Goal: Information Seeking & Learning: Learn about a topic

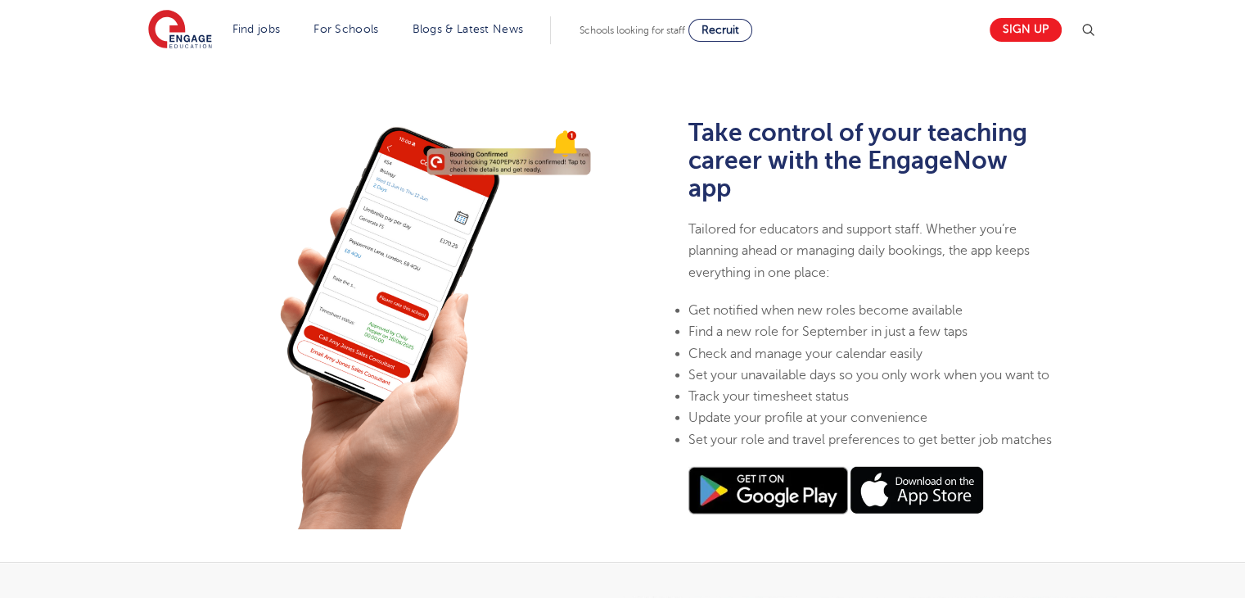
scroll to position [426, 0]
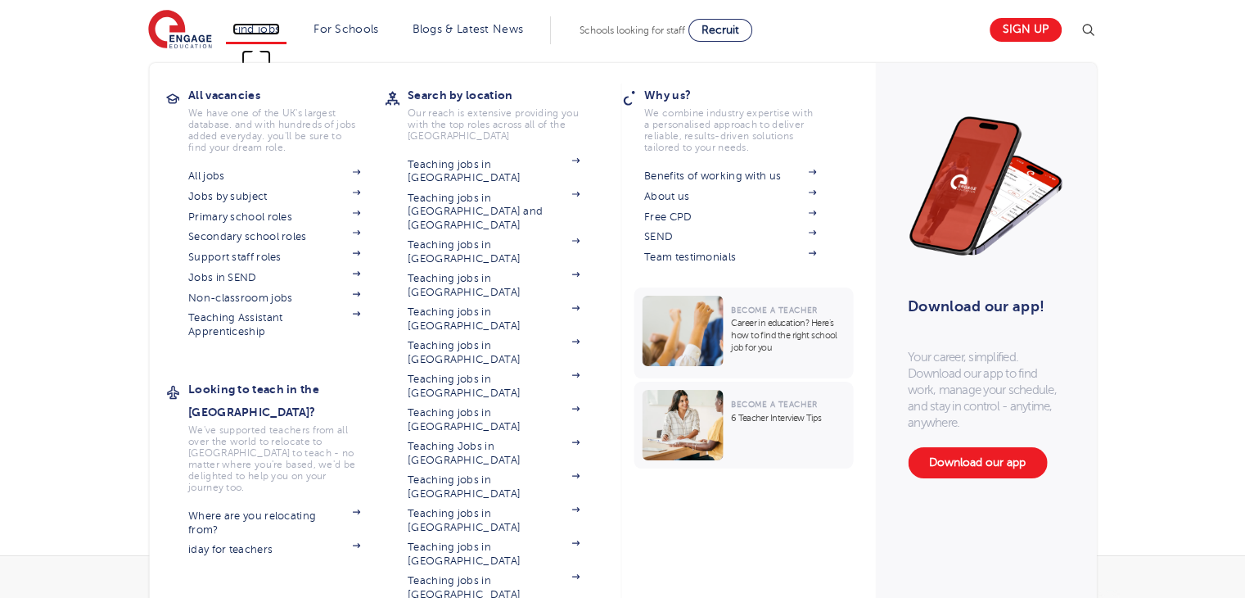
drag, startPoint x: 723, startPoint y: 27, endPoint x: 266, endPoint y: 29, distance: 456.9
click at [266, 29] on link "Find jobs" at bounding box center [257, 29] width 48 height 12
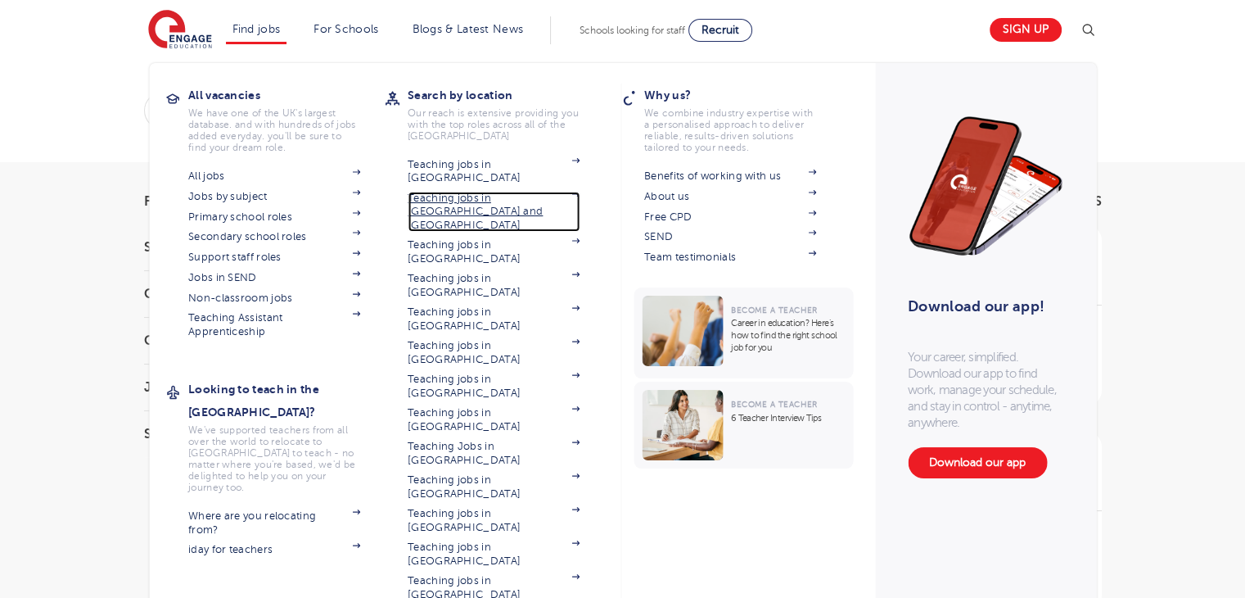
click at [576, 192] on span at bounding box center [573, 212] width 11 height 40
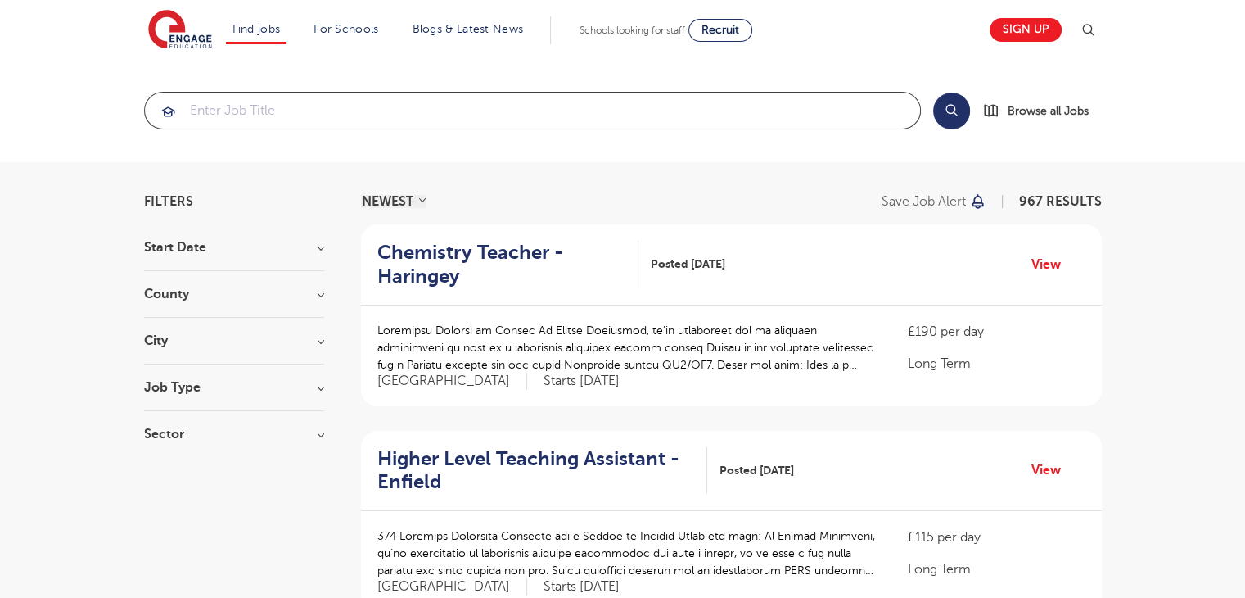
click at [246, 109] on input "search" at bounding box center [532, 111] width 775 height 36
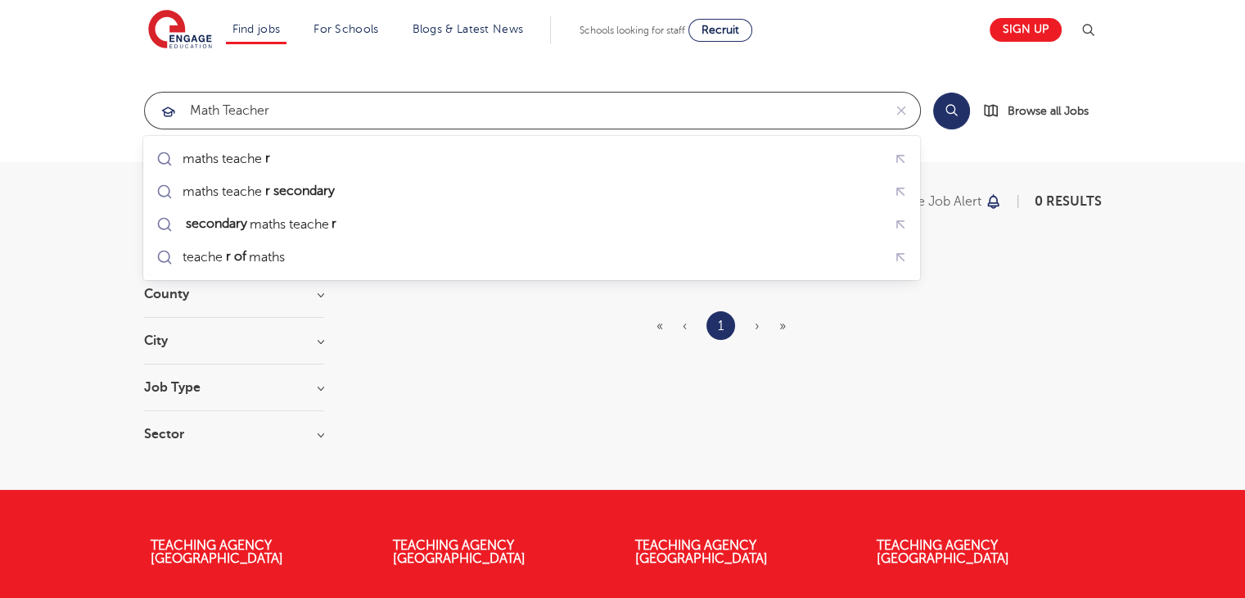
type input "math teacher"
click button "Submit" at bounding box center [0, 0] width 0 height 0
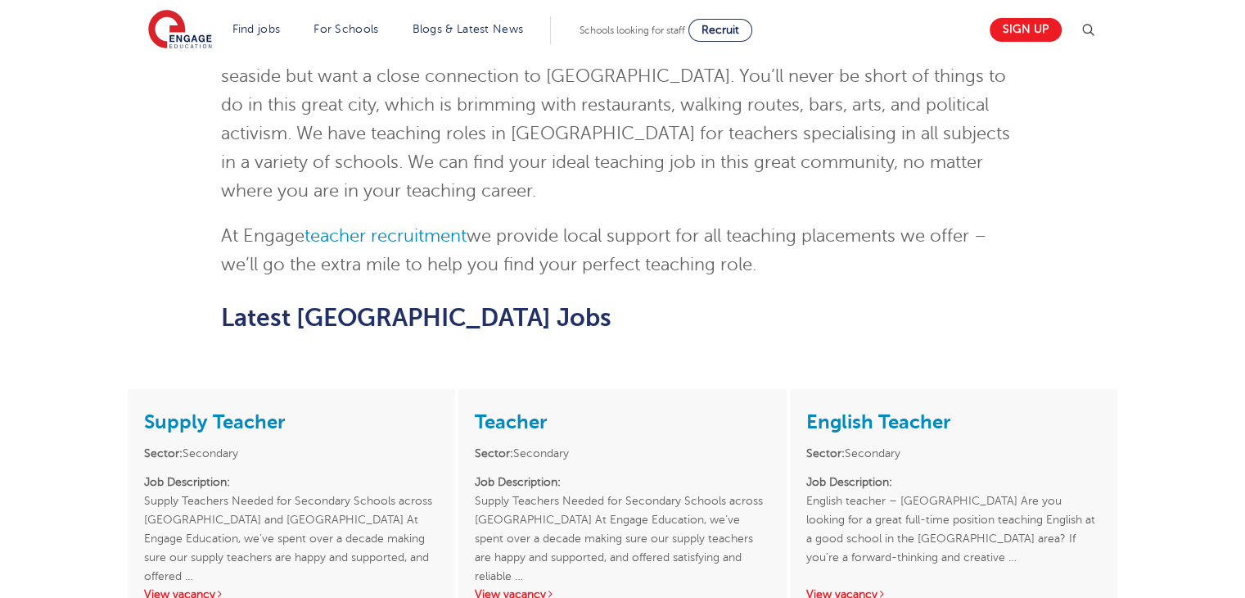
scroll to position [1148, 0]
